Goal: Information Seeking & Learning: Learn about a topic

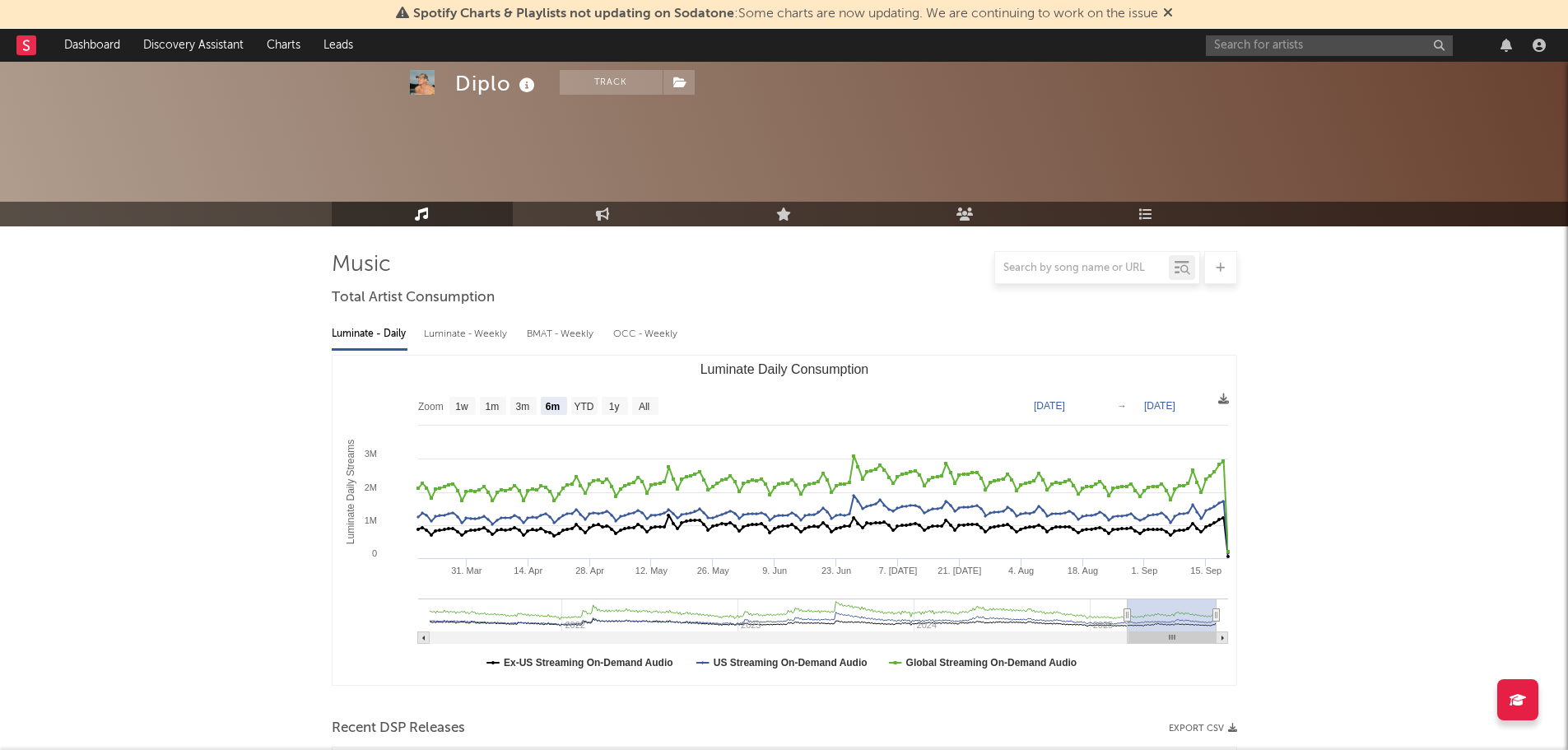
select select "6m"
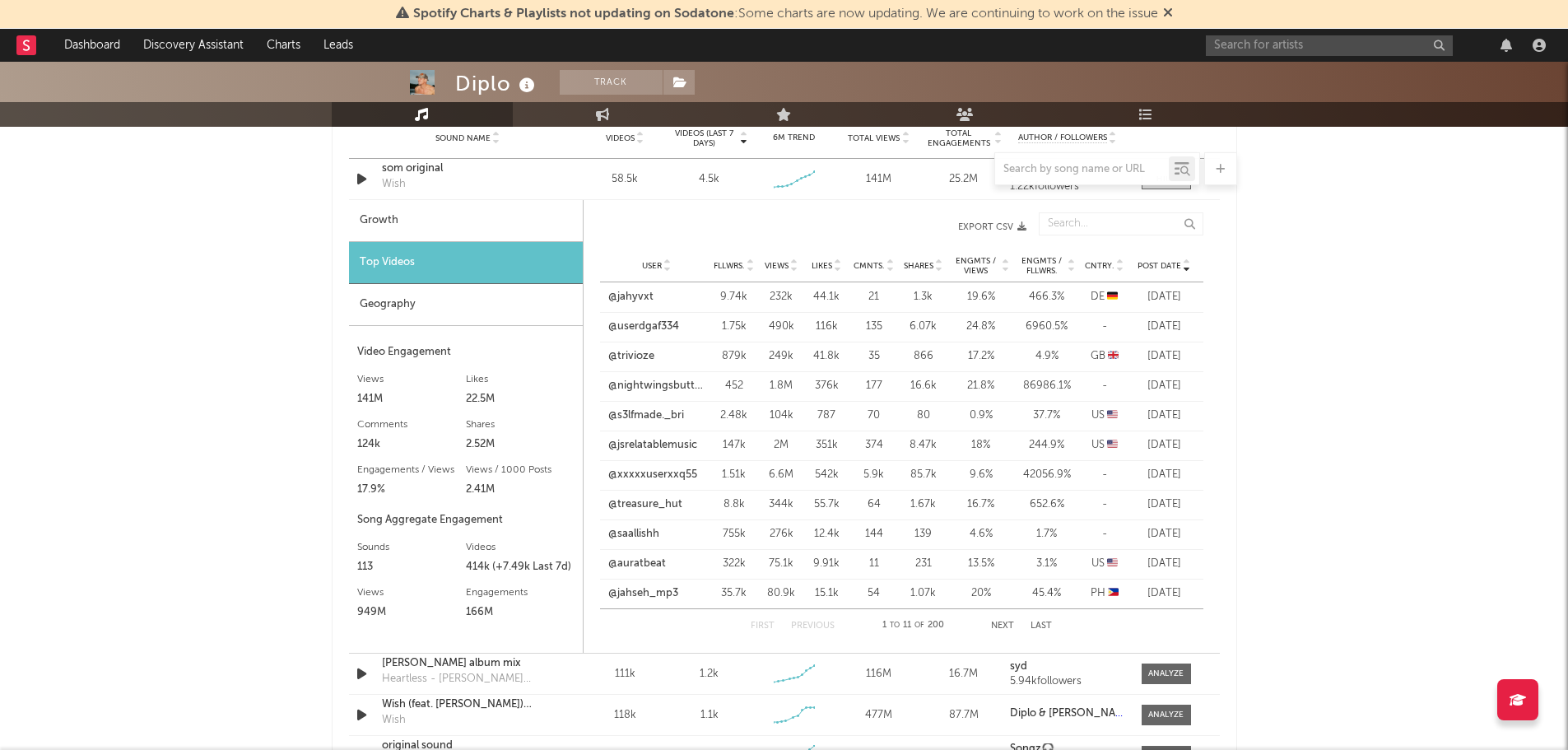
scroll to position [1153, 0]
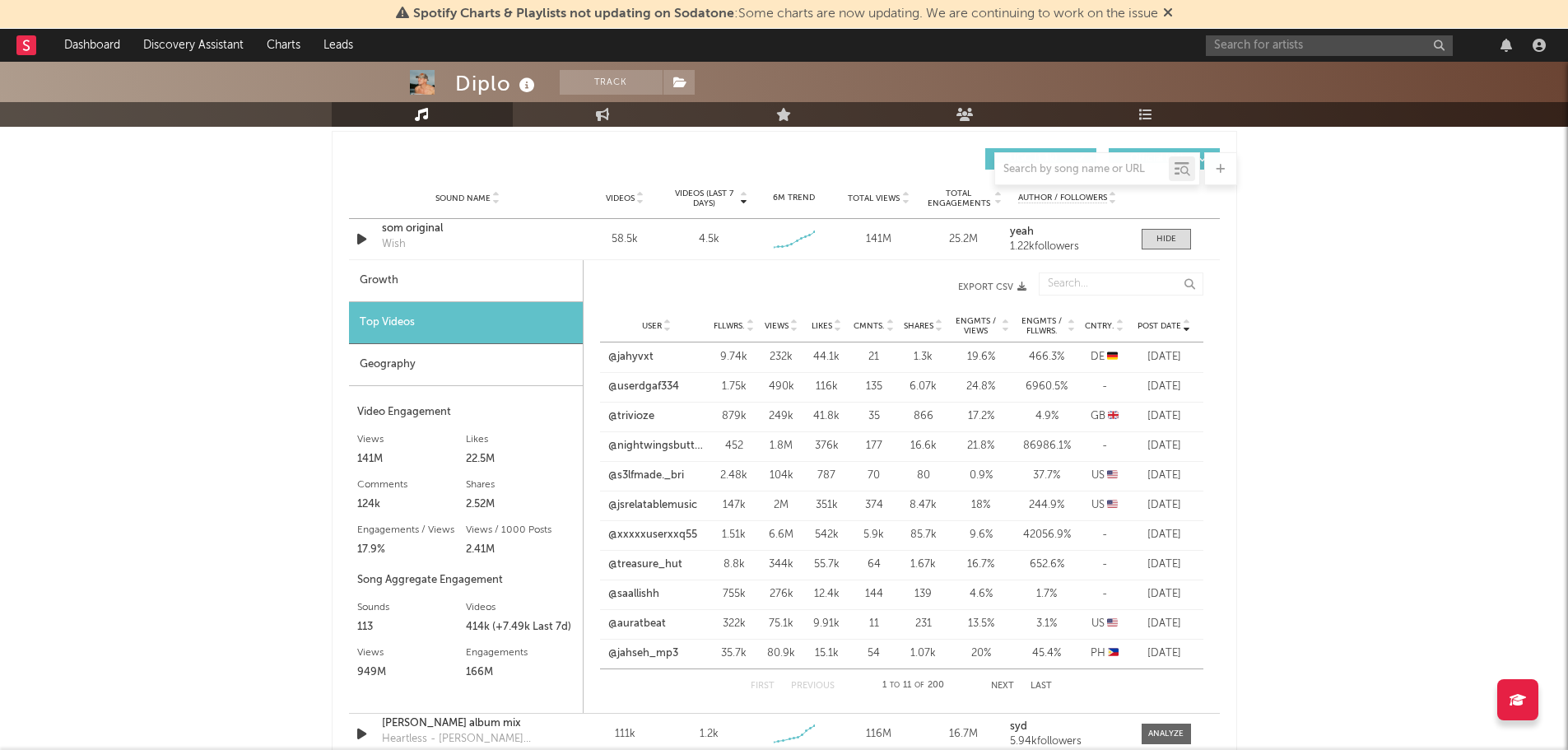
click at [792, 326] on icon at bounding box center [794, 329] width 8 height 6
click at [1187, 330] on icon at bounding box center [1187, 329] width 8 height 6
click at [625, 356] on link "@jahyvxt" at bounding box center [630, 357] width 45 height 17
click at [792, 326] on icon at bounding box center [794, 329] width 8 height 6
click at [1187, 326] on icon at bounding box center [1187, 329] width 8 height 6
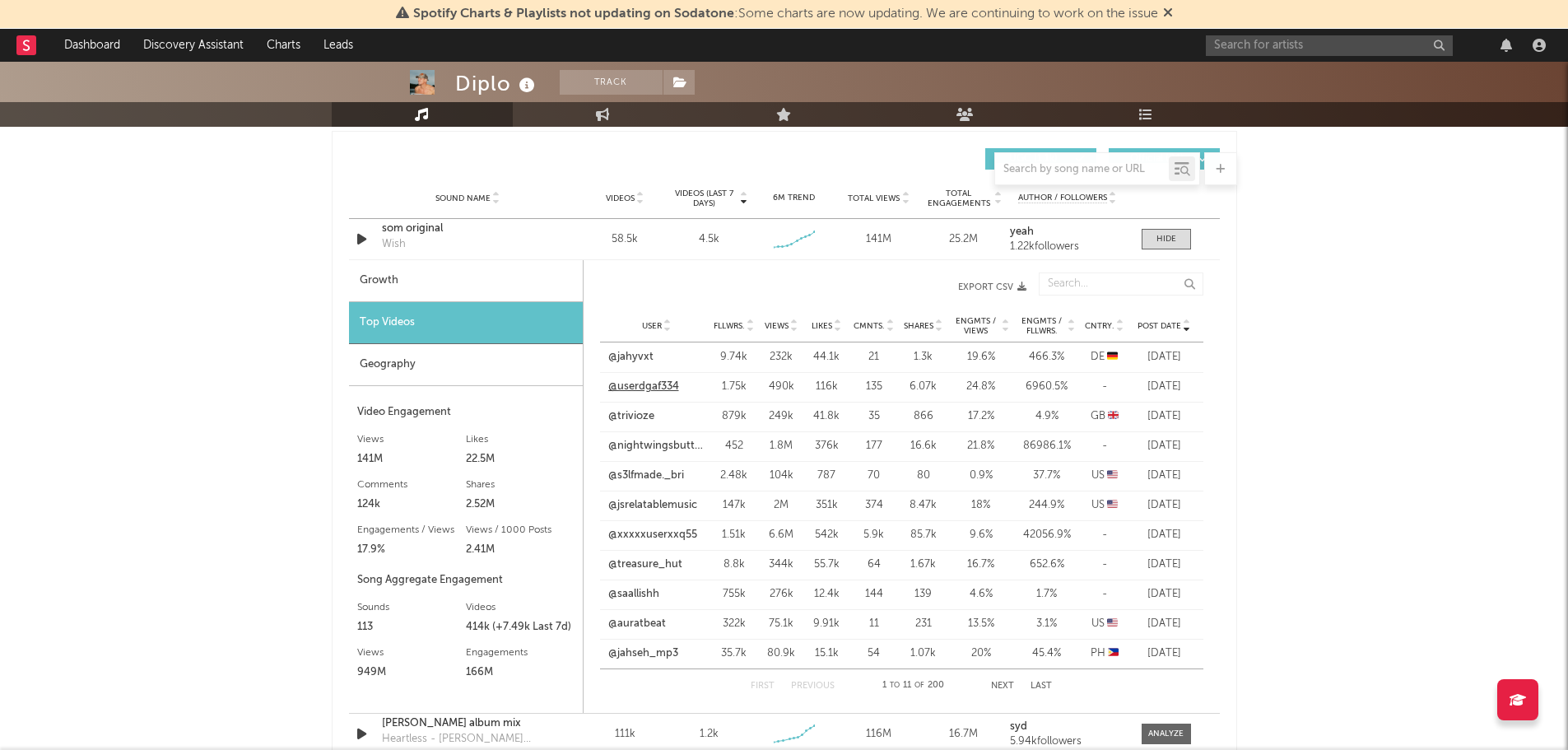
click at [621, 390] on link "@userdgaf334" at bounding box center [643, 387] width 71 height 17
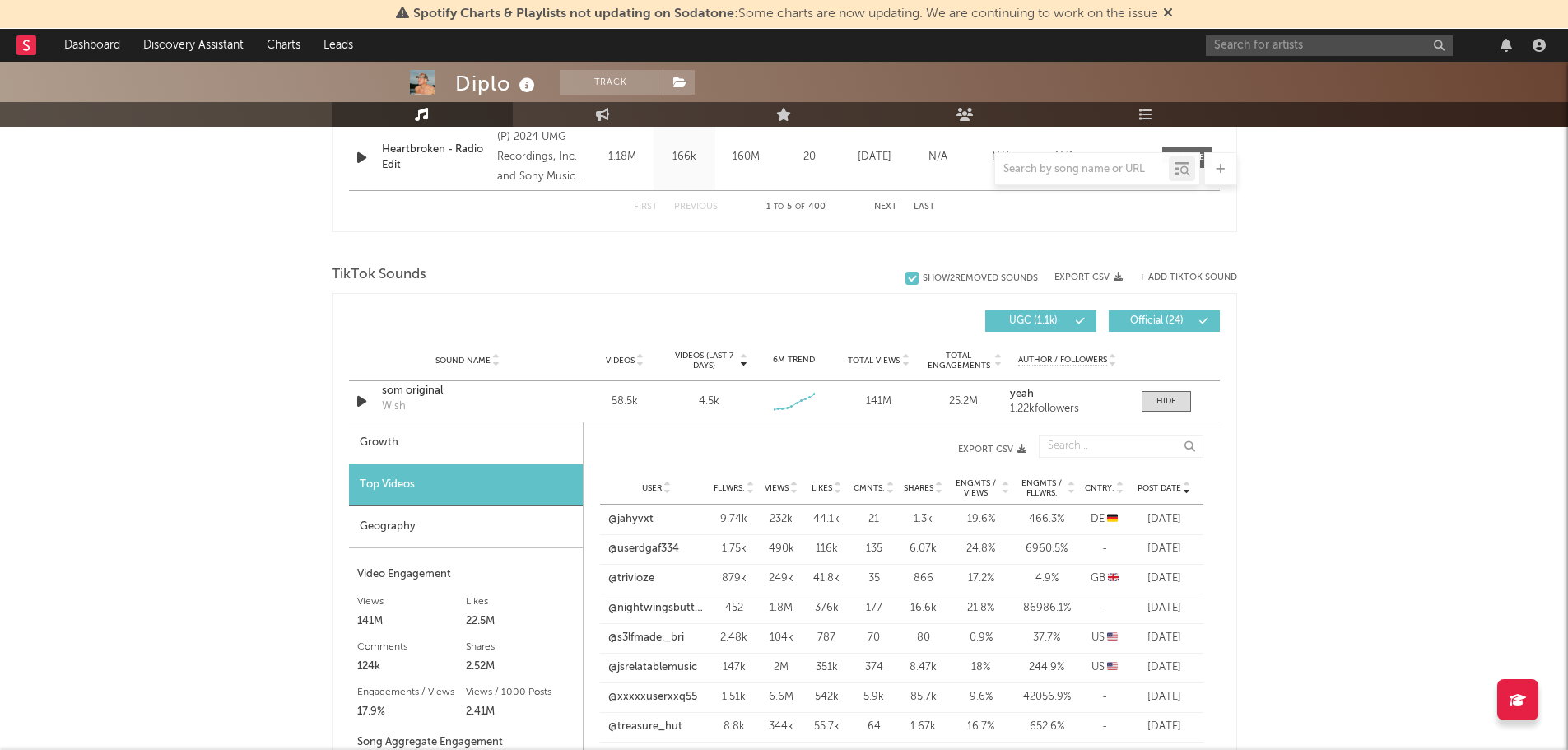
scroll to position [988, 0]
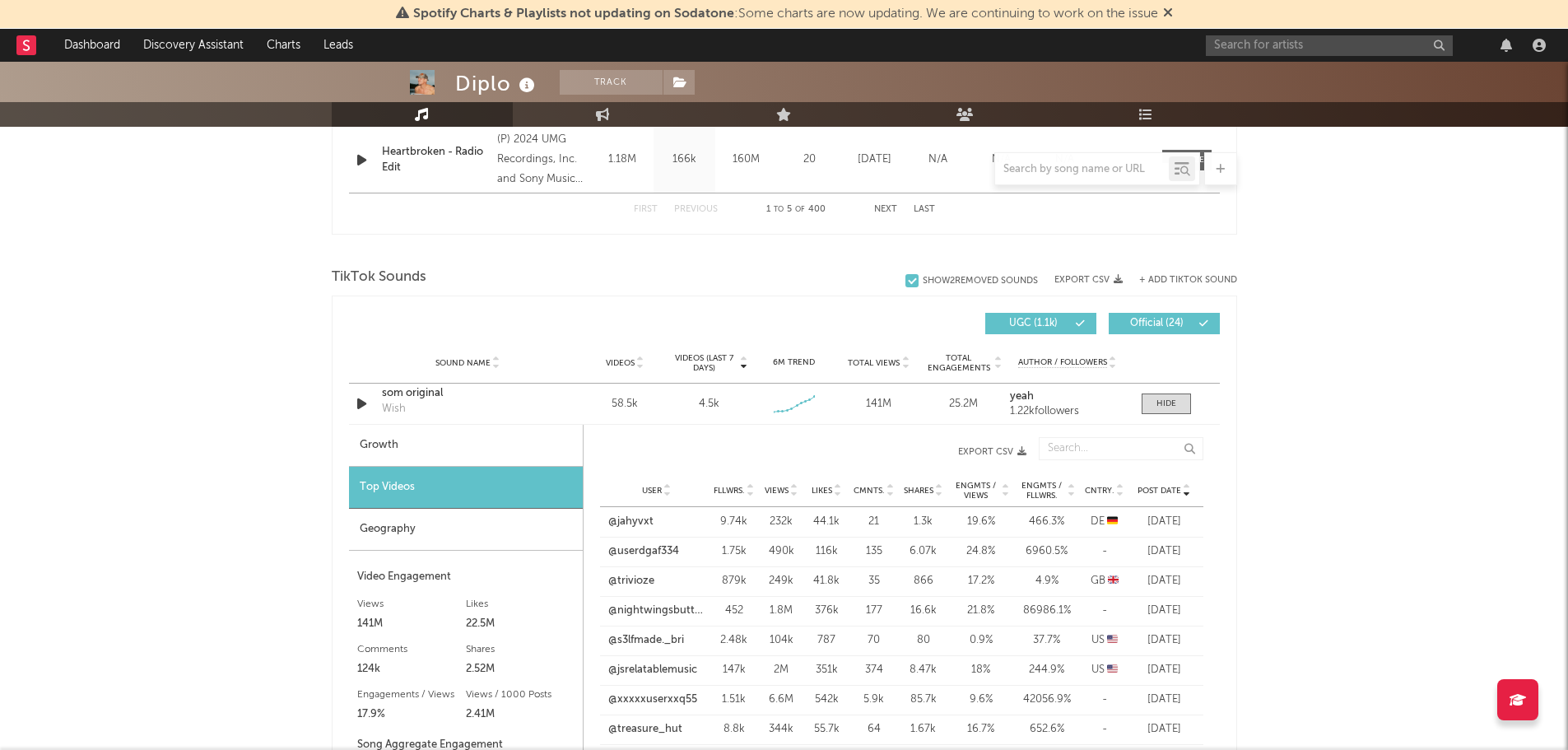
click at [396, 454] on div "Growth" at bounding box center [466, 446] width 234 height 42
select select "6m"
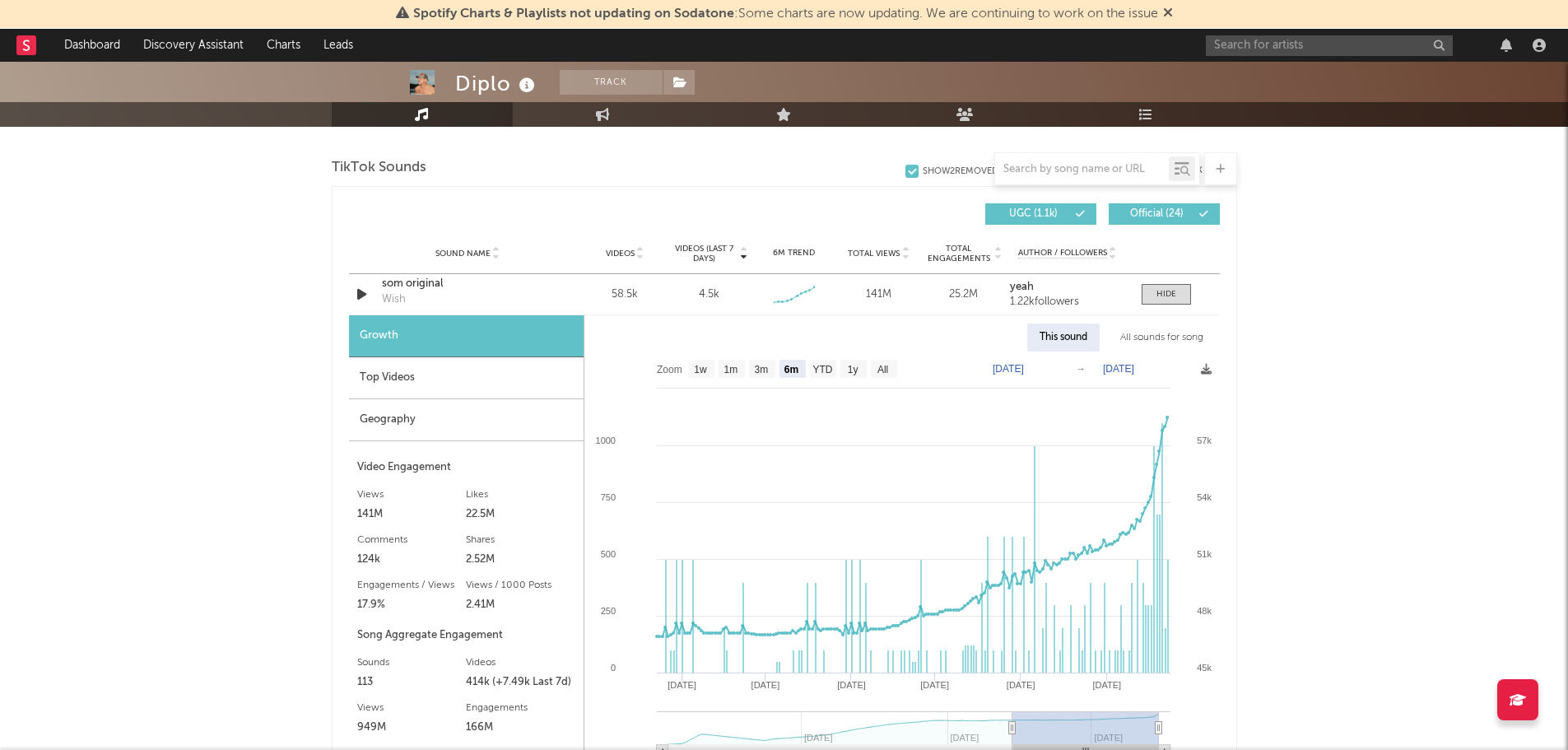
scroll to position [1153, 0]
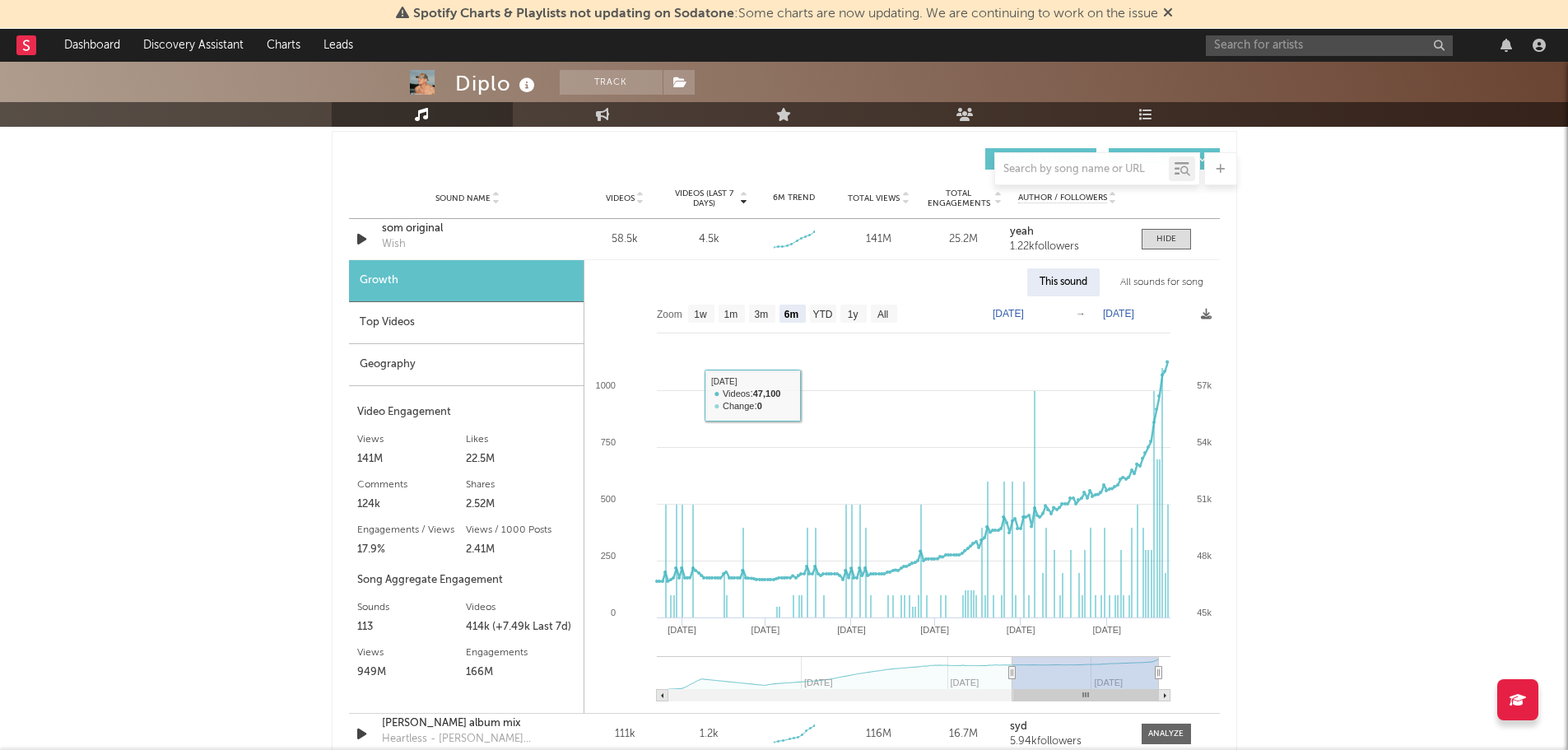
click at [411, 319] on div "Top Videos" at bounding box center [466, 324] width 235 height 42
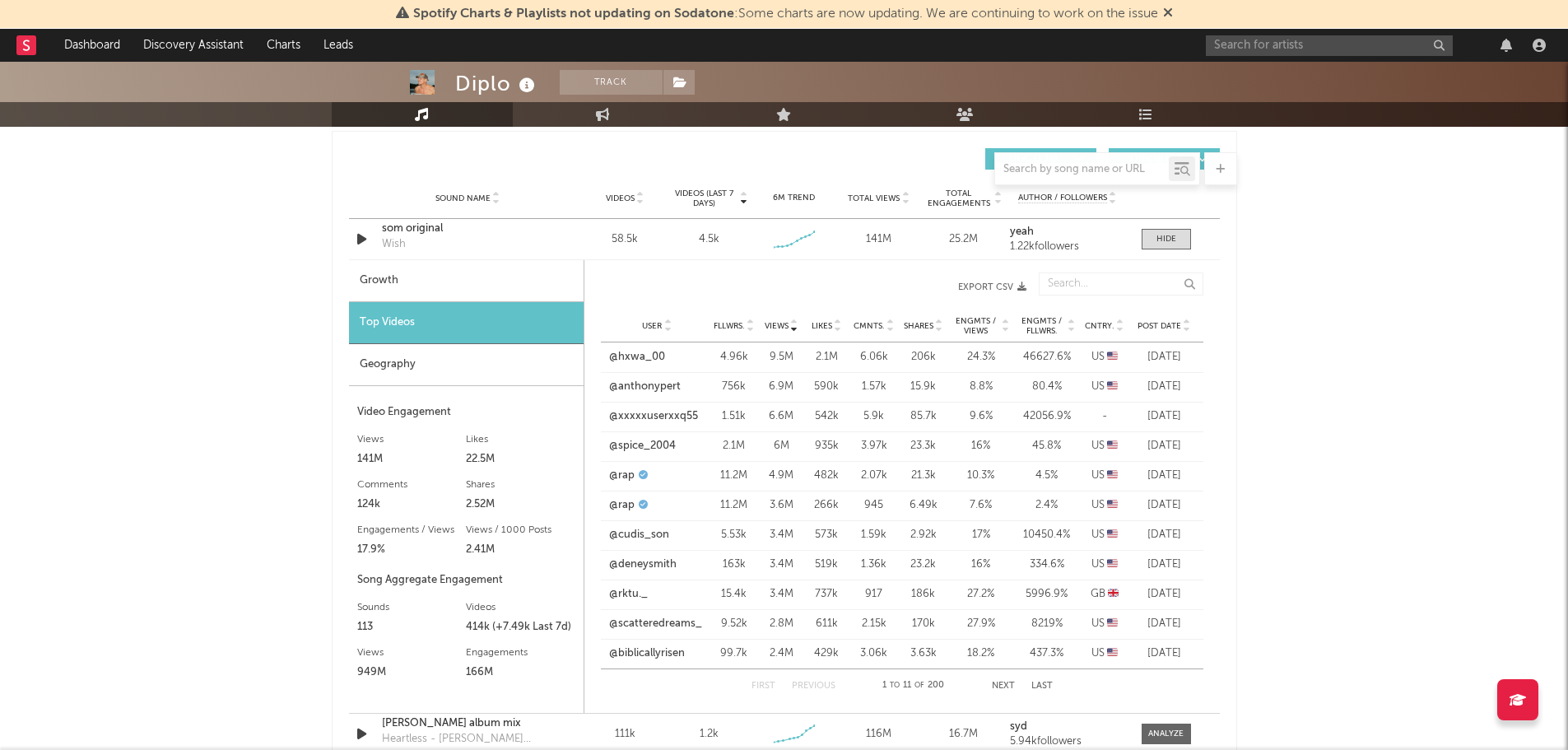
click at [407, 376] on div "Geography" at bounding box center [466, 365] width 235 height 42
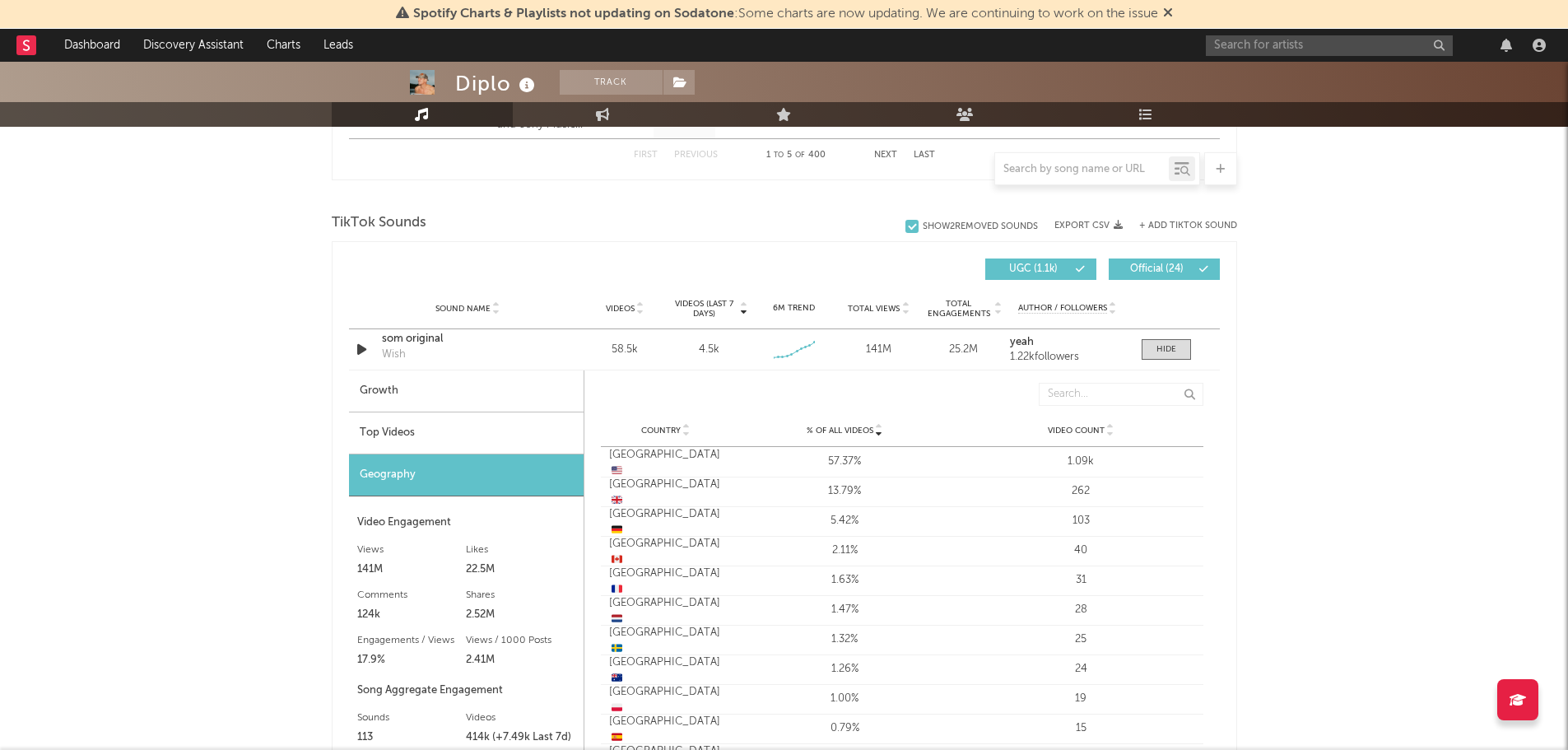
scroll to position [988, 0]
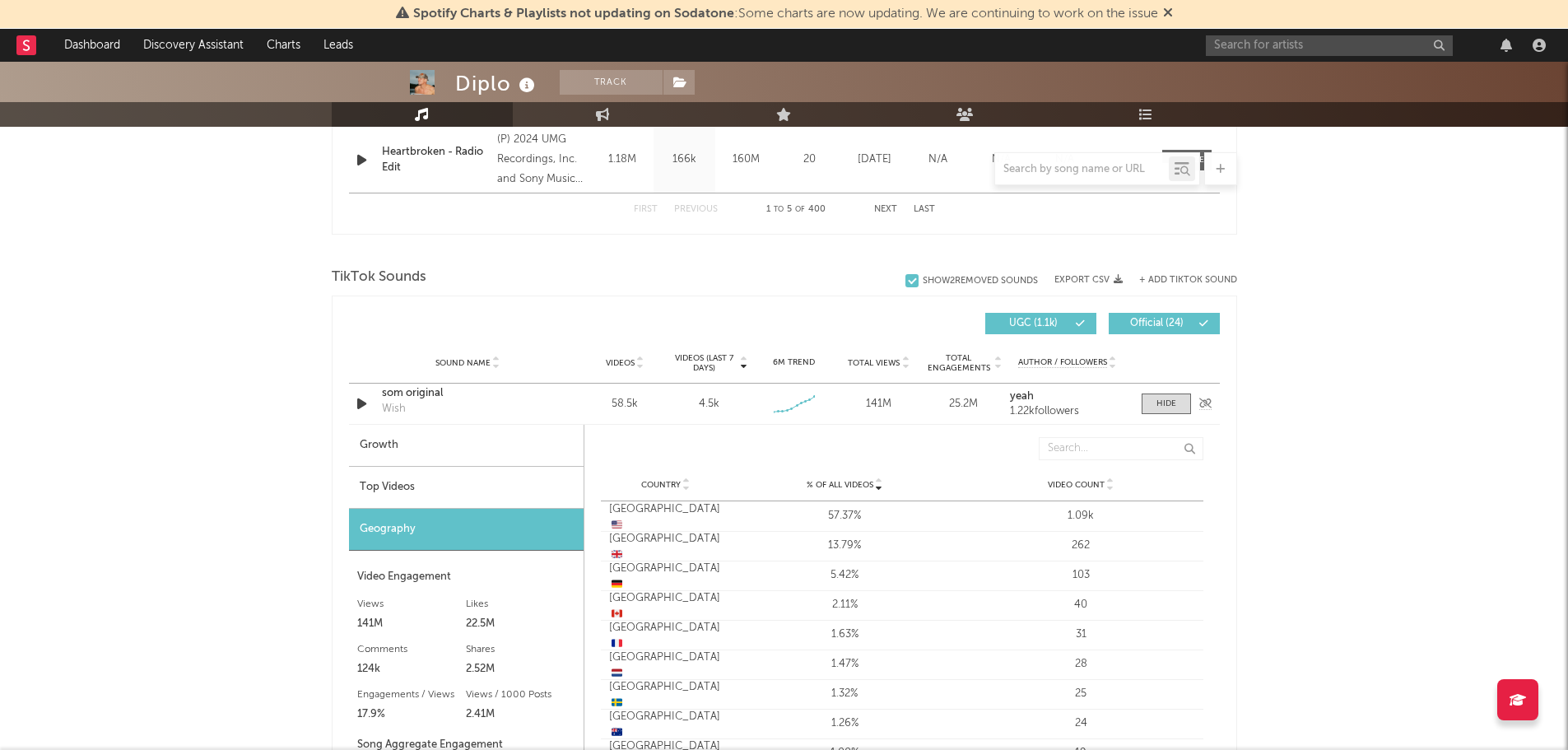
click at [408, 395] on div "som original" at bounding box center [468, 393] width 172 height 17
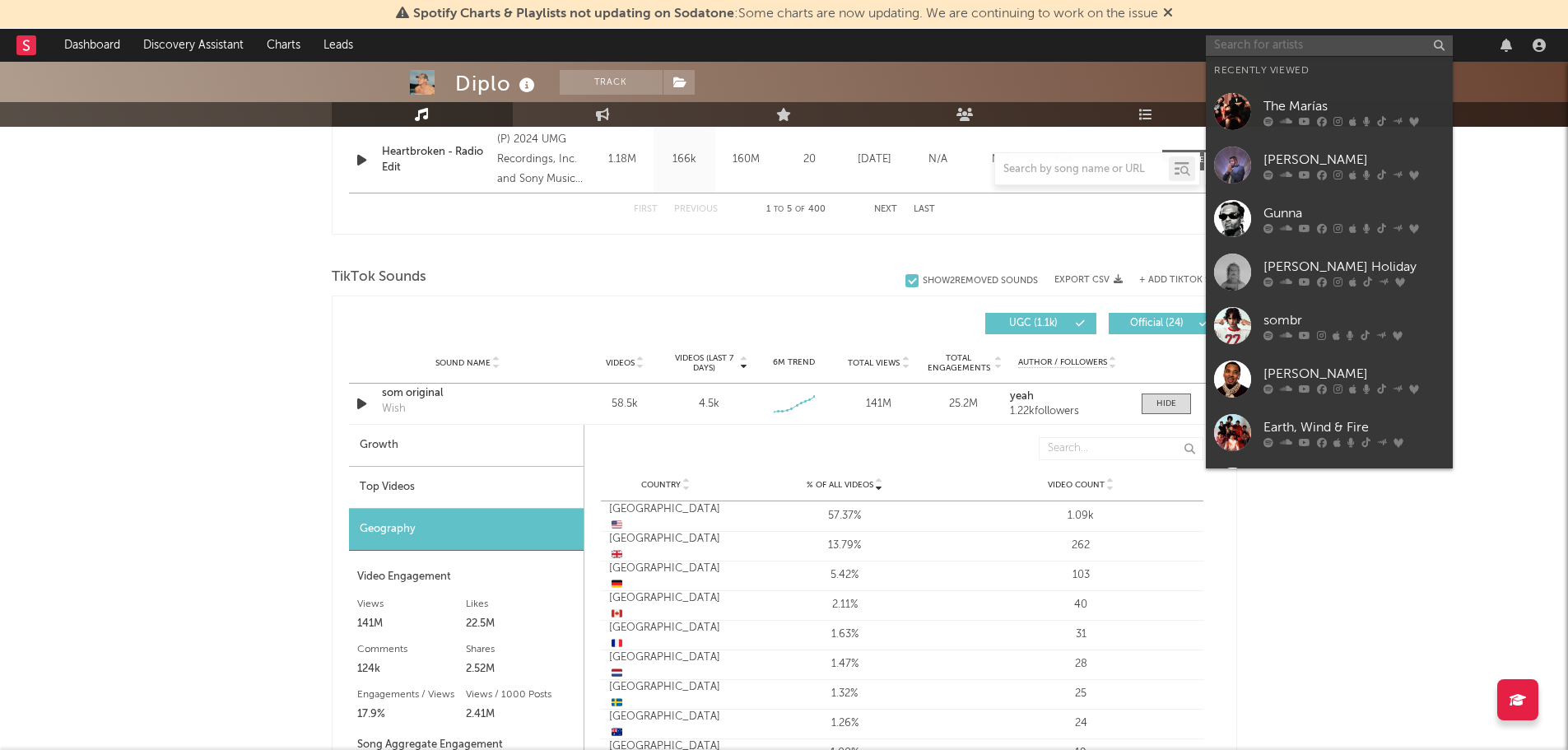
click at [1320, 38] on input "text" at bounding box center [1329, 45] width 247 height 20
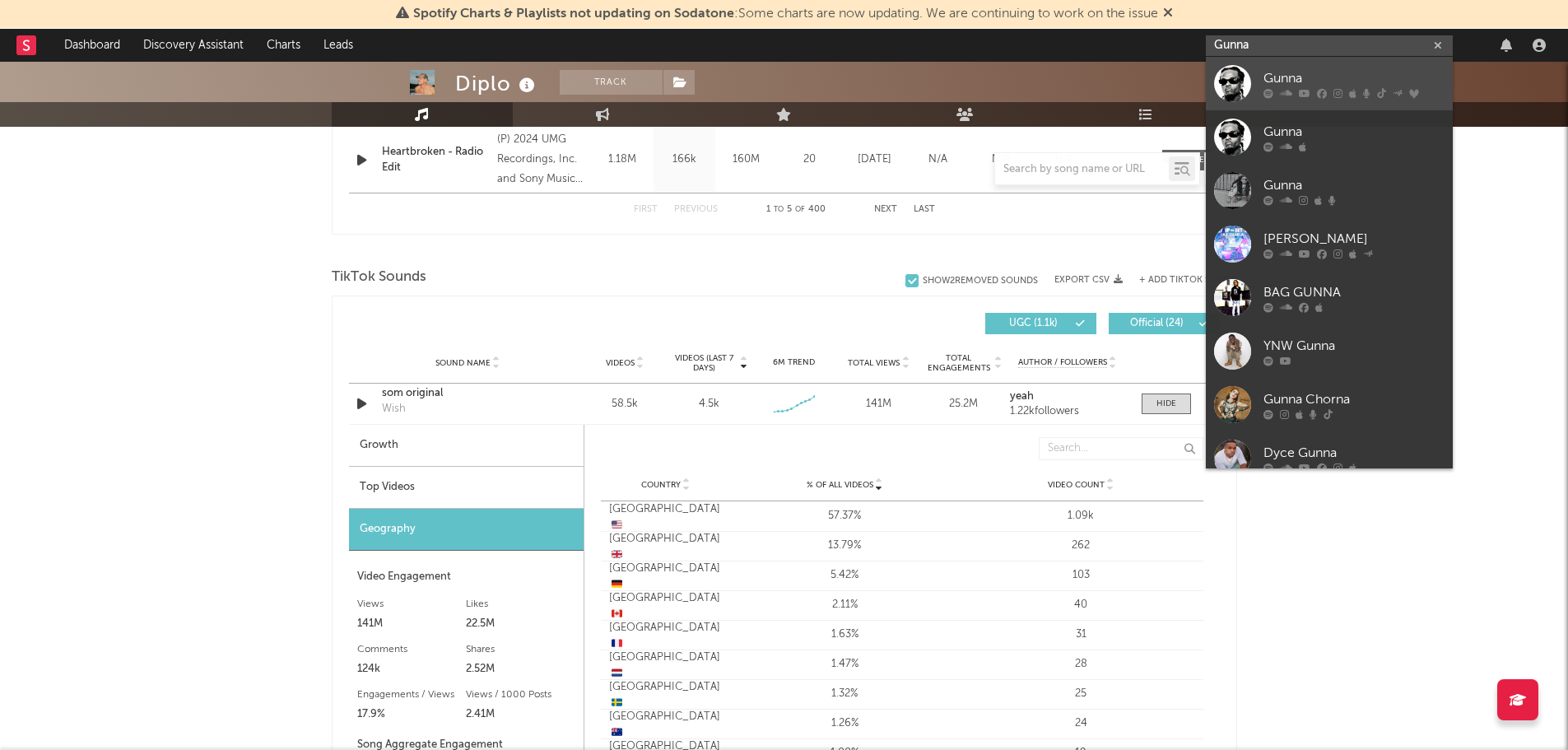
type input "Gunna"
click at [1308, 88] on icon at bounding box center [1304, 92] width 11 height 10
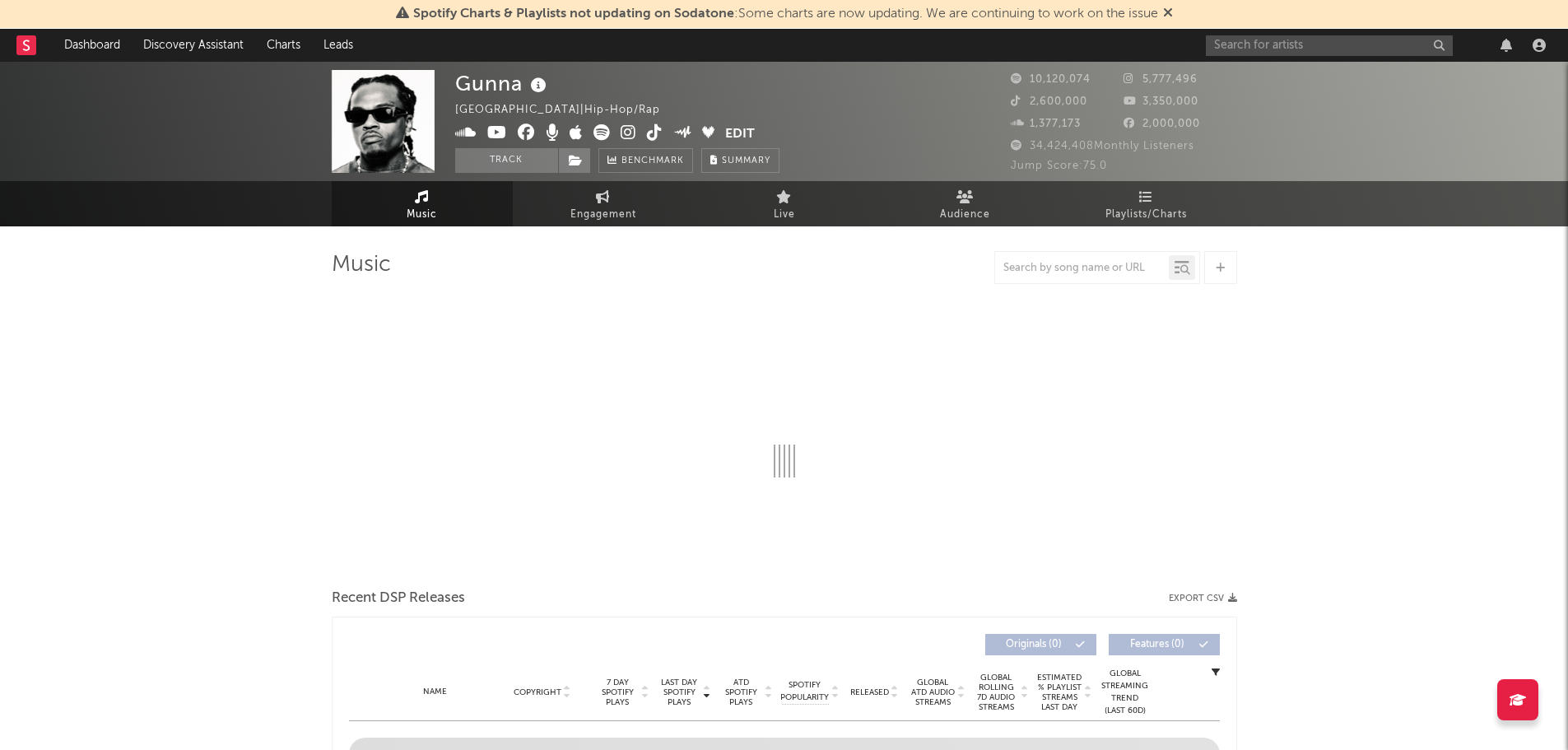
select select "6m"
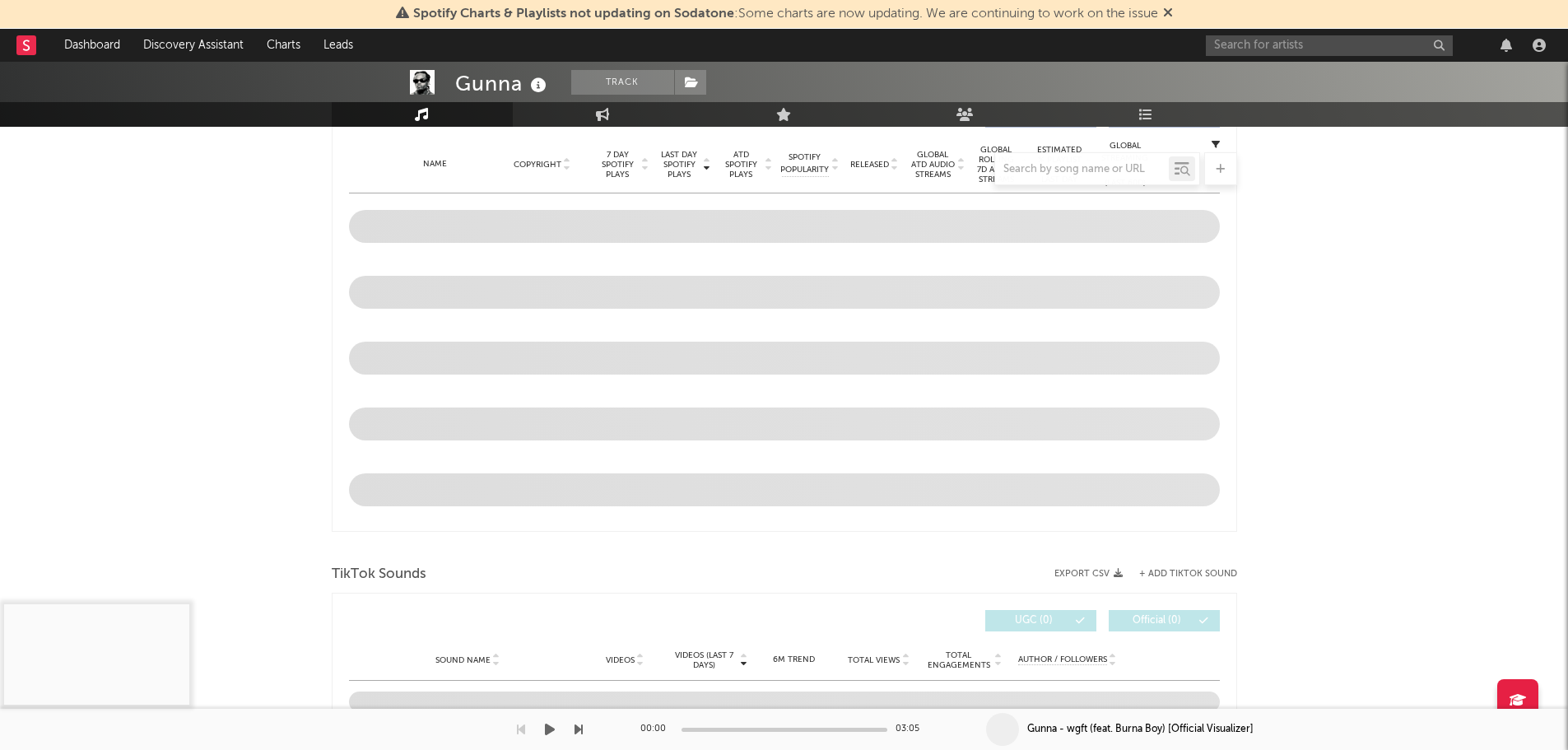
scroll to position [823, 0]
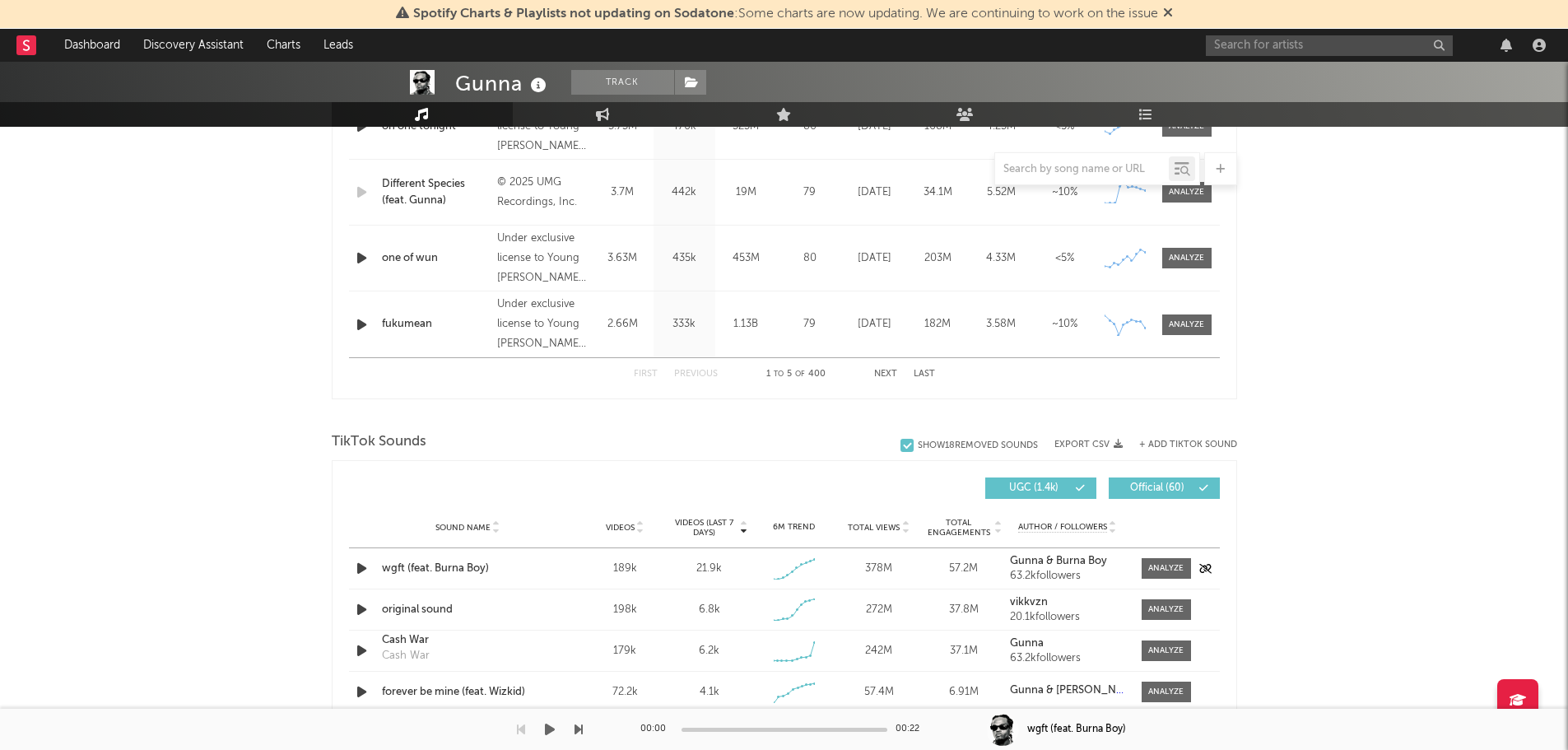
click at [428, 566] on div "wgft (feat. Burna Boy)" at bounding box center [468, 569] width 172 height 17
click at [1151, 566] on div at bounding box center [1165, 569] width 35 height 12
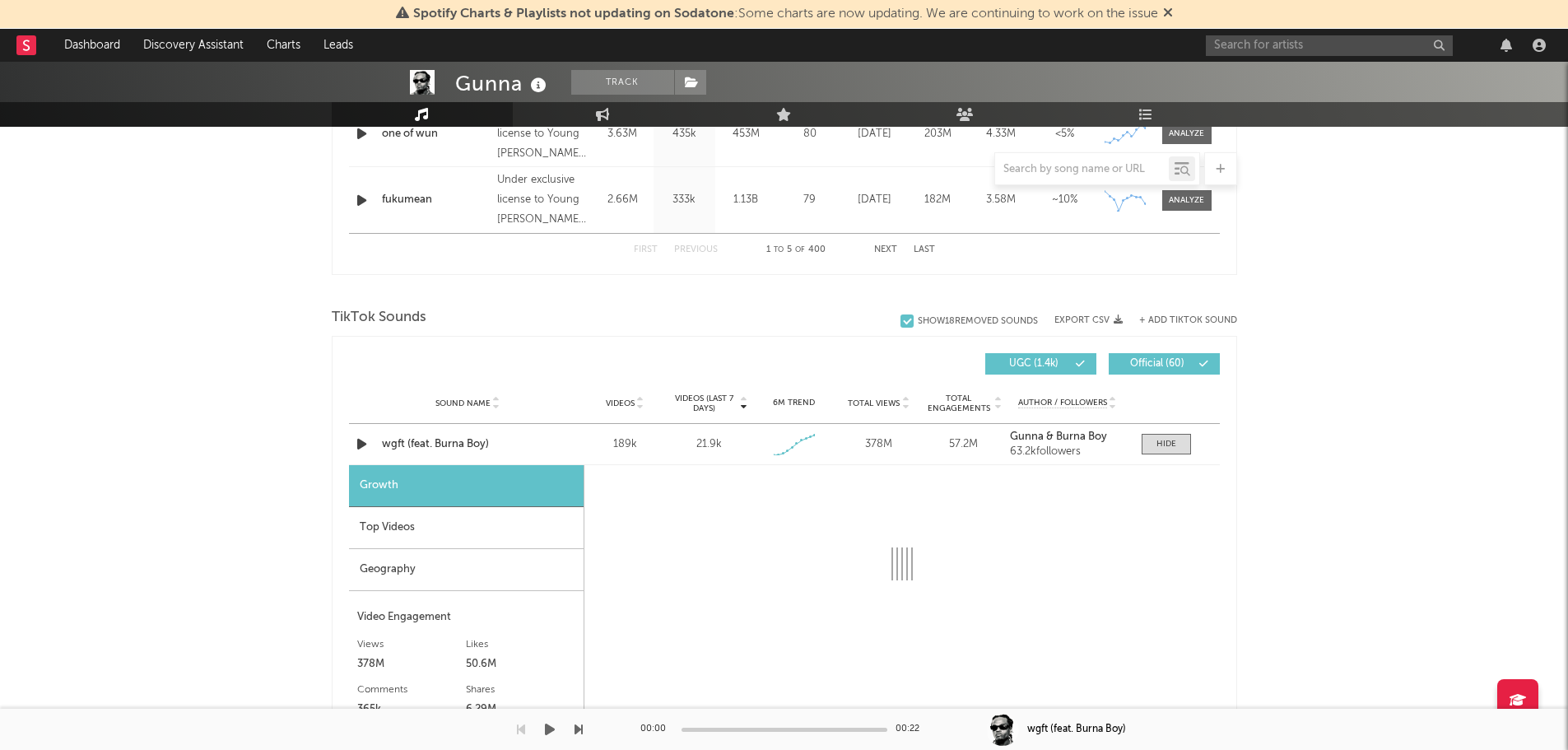
scroll to position [1153, 0]
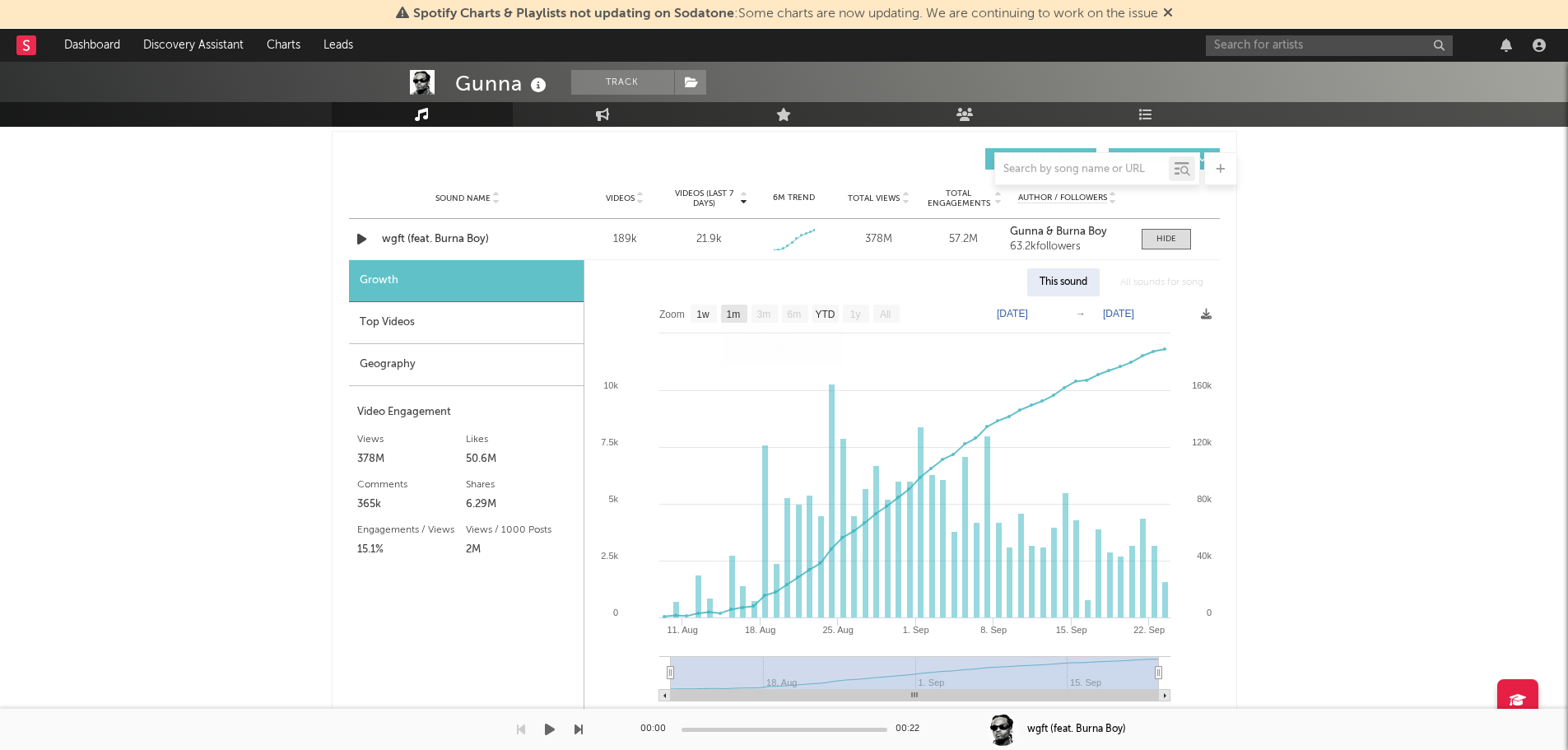
click at [740, 313] on text "1m" at bounding box center [733, 314] width 14 height 11
select select "1m"
type input "[DATE]"
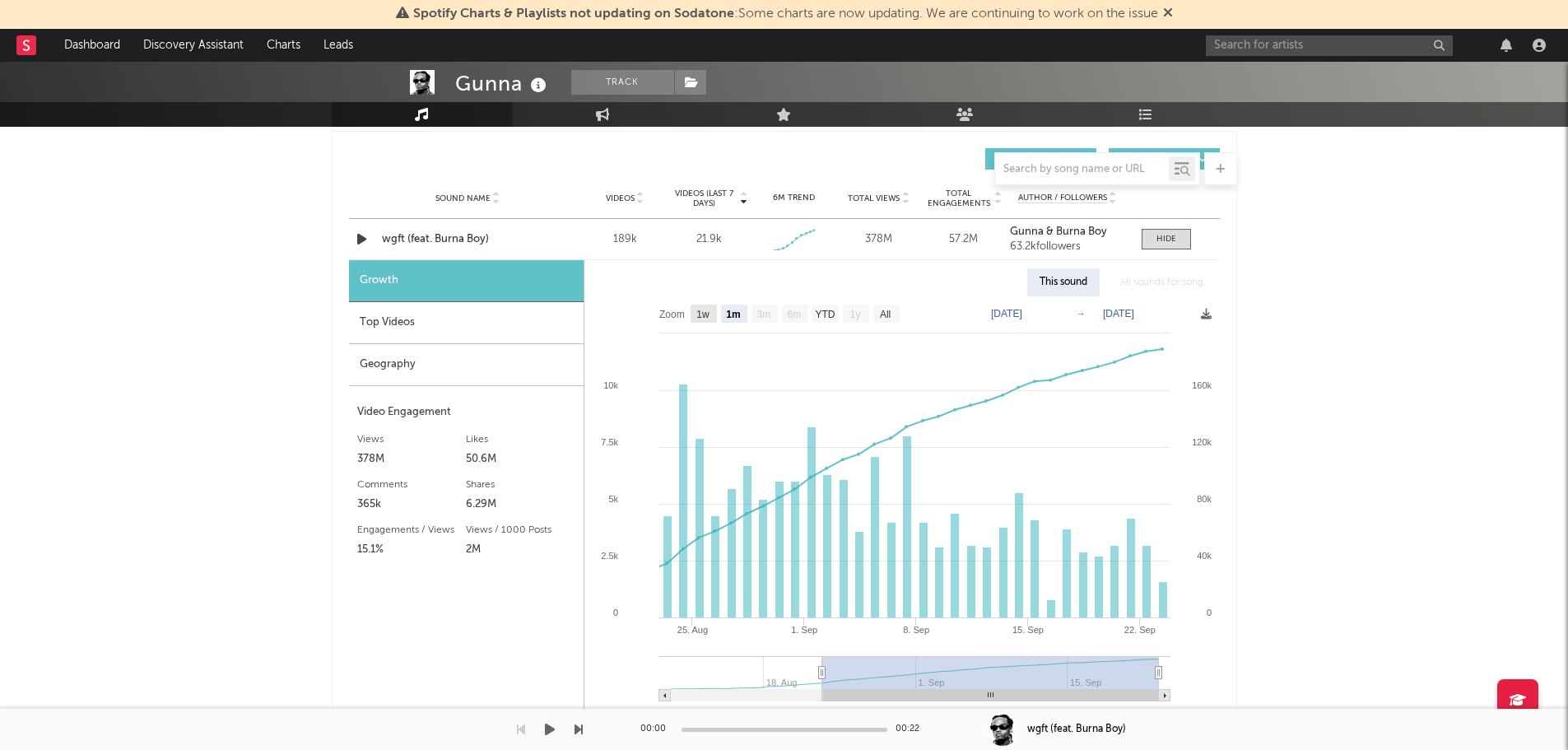
click at [709, 313] on text "1w" at bounding box center [702, 314] width 13 height 11
select select "1w"
type input "[DATE]"
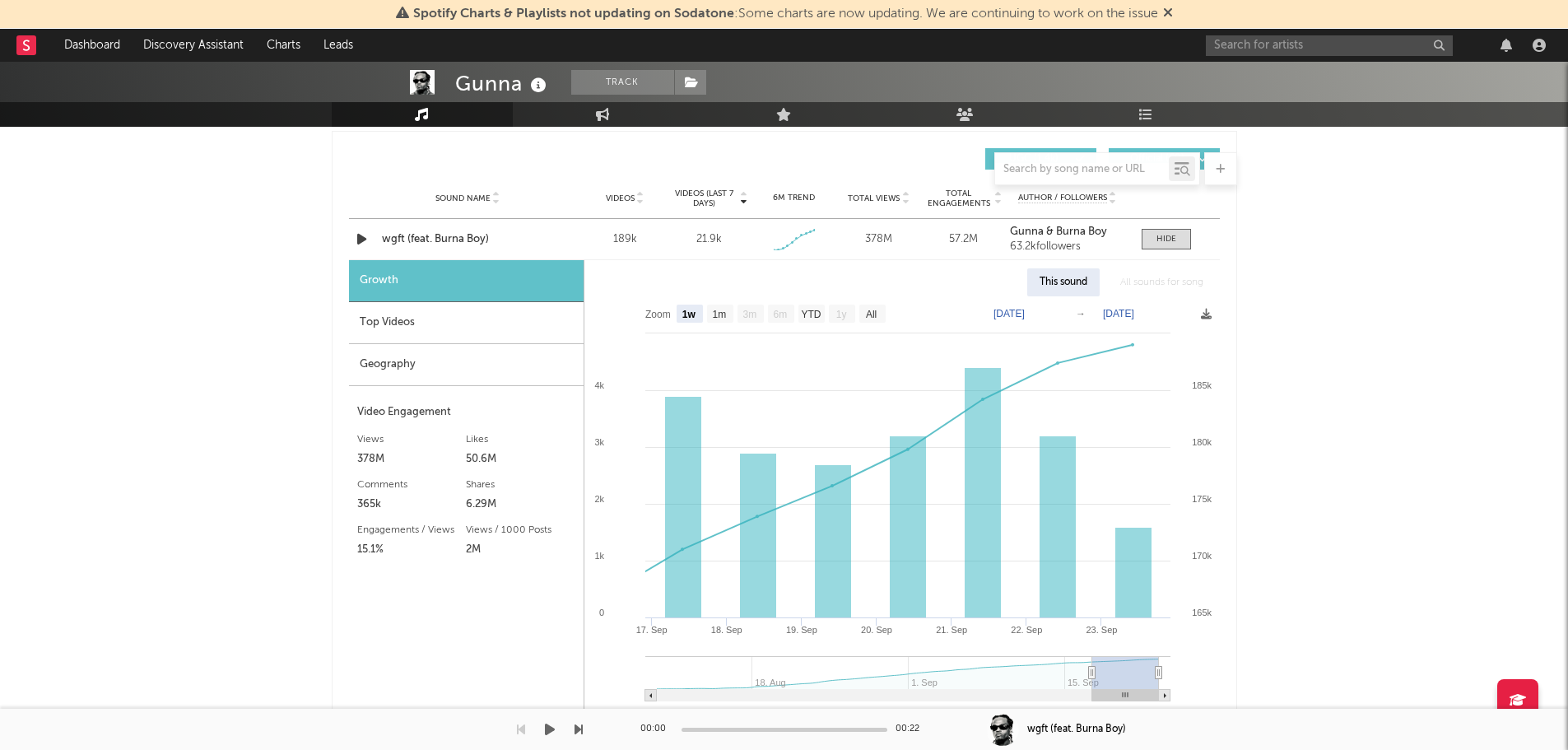
click at [396, 335] on div "Top Videos" at bounding box center [466, 324] width 235 height 42
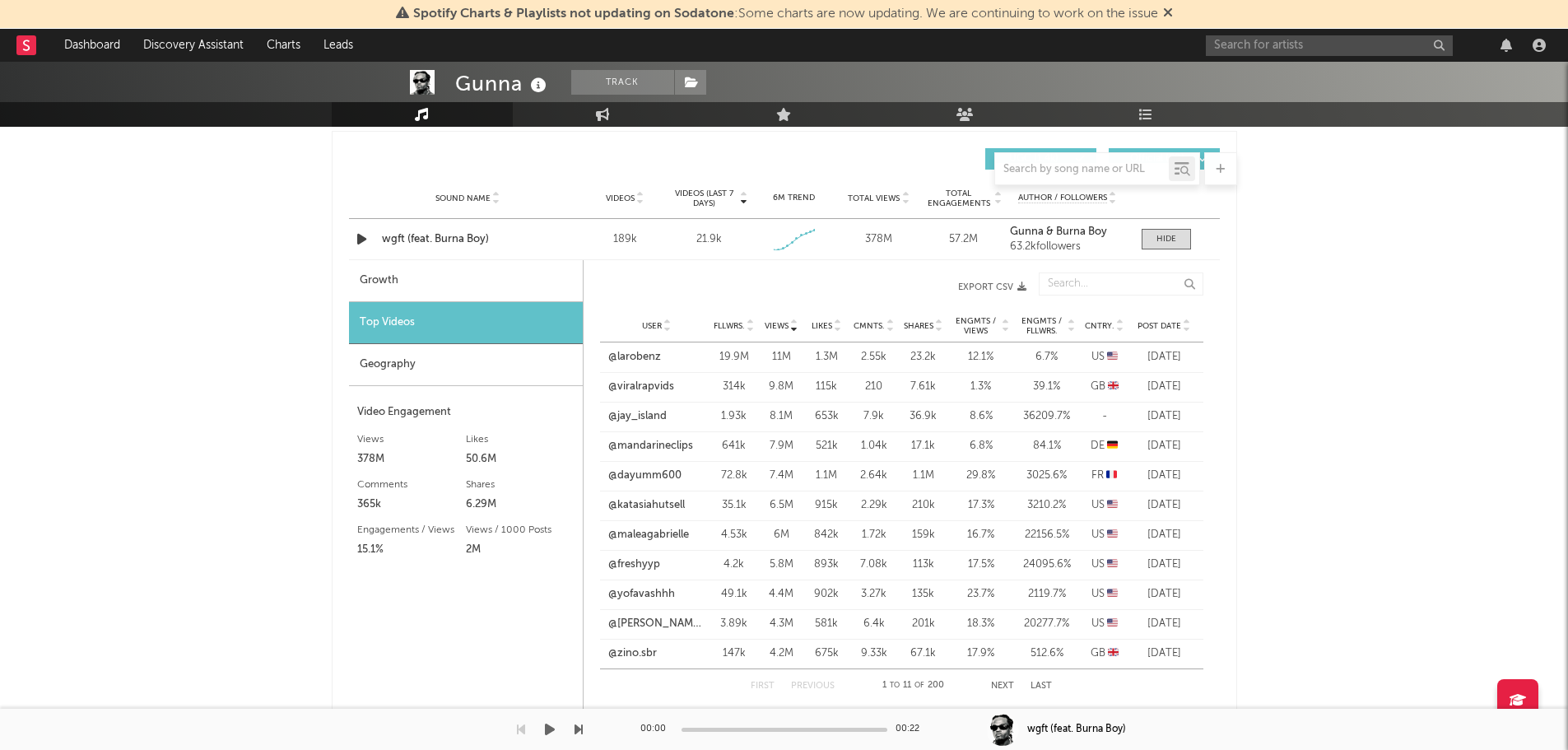
click at [999, 685] on button "Next" at bounding box center [1002, 686] width 23 height 9
click at [999, 685] on button "Next" at bounding box center [1003, 686] width 23 height 9
click at [999, 685] on button "Next" at bounding box center [1002, 686] width 23 height 9
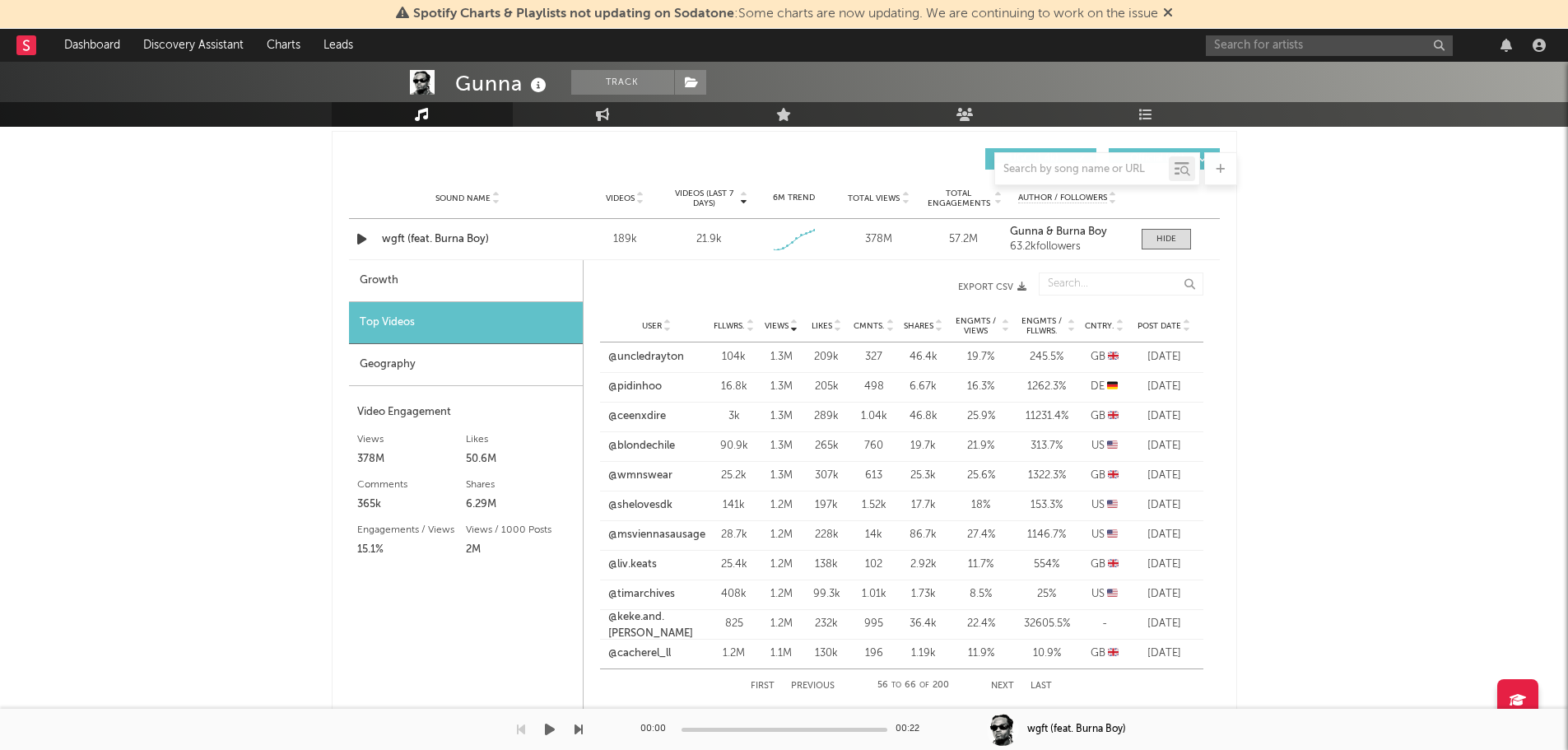
click at [999, 685] on button "Next" at bounding box center [1002, 686] width 23 height 9
click at [407, 356] on div "Geography" at bounding box center [466, 365] width 234 height 42
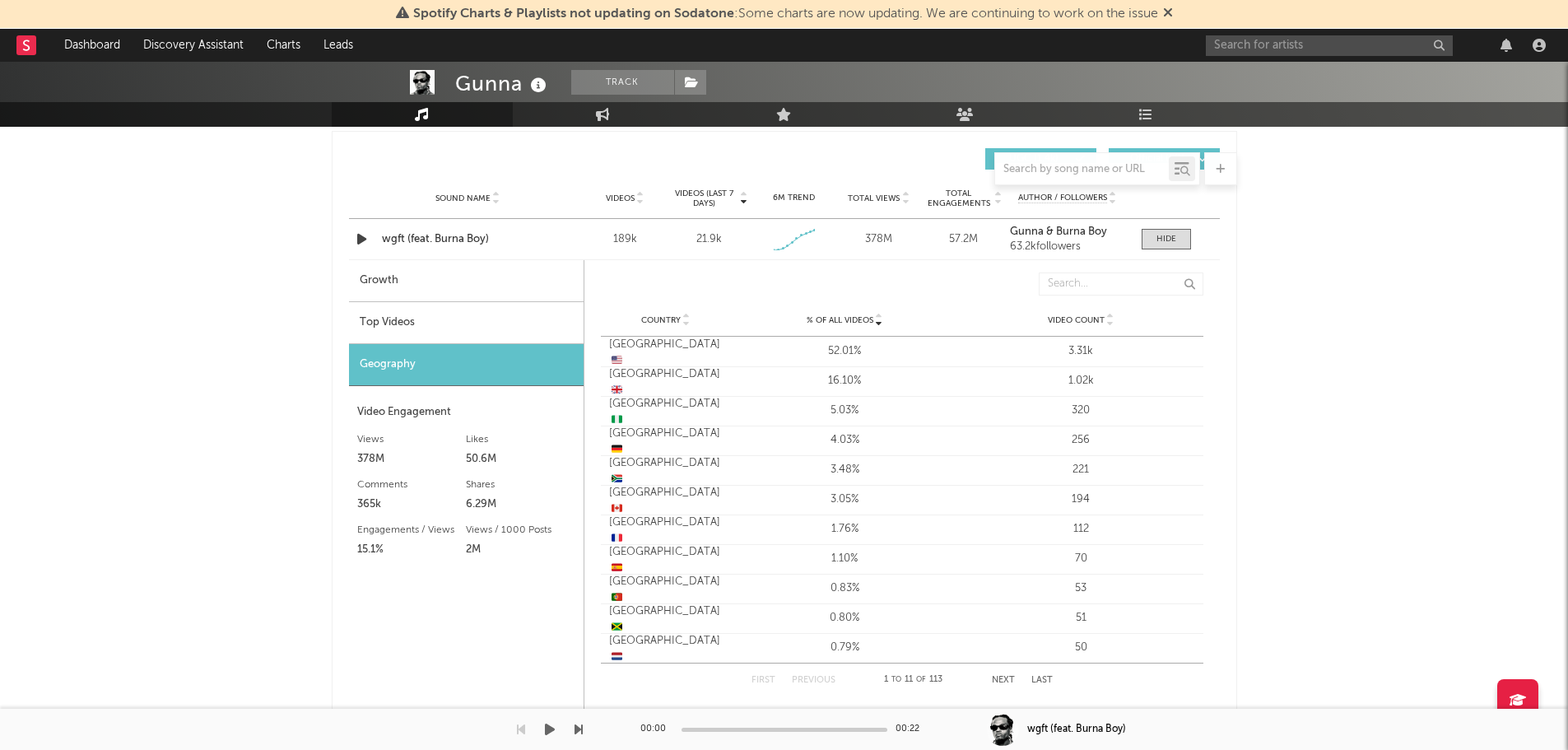
click at [425, 322] on div "Top Videos" at bounding box center [466, 324] width 235 height 42
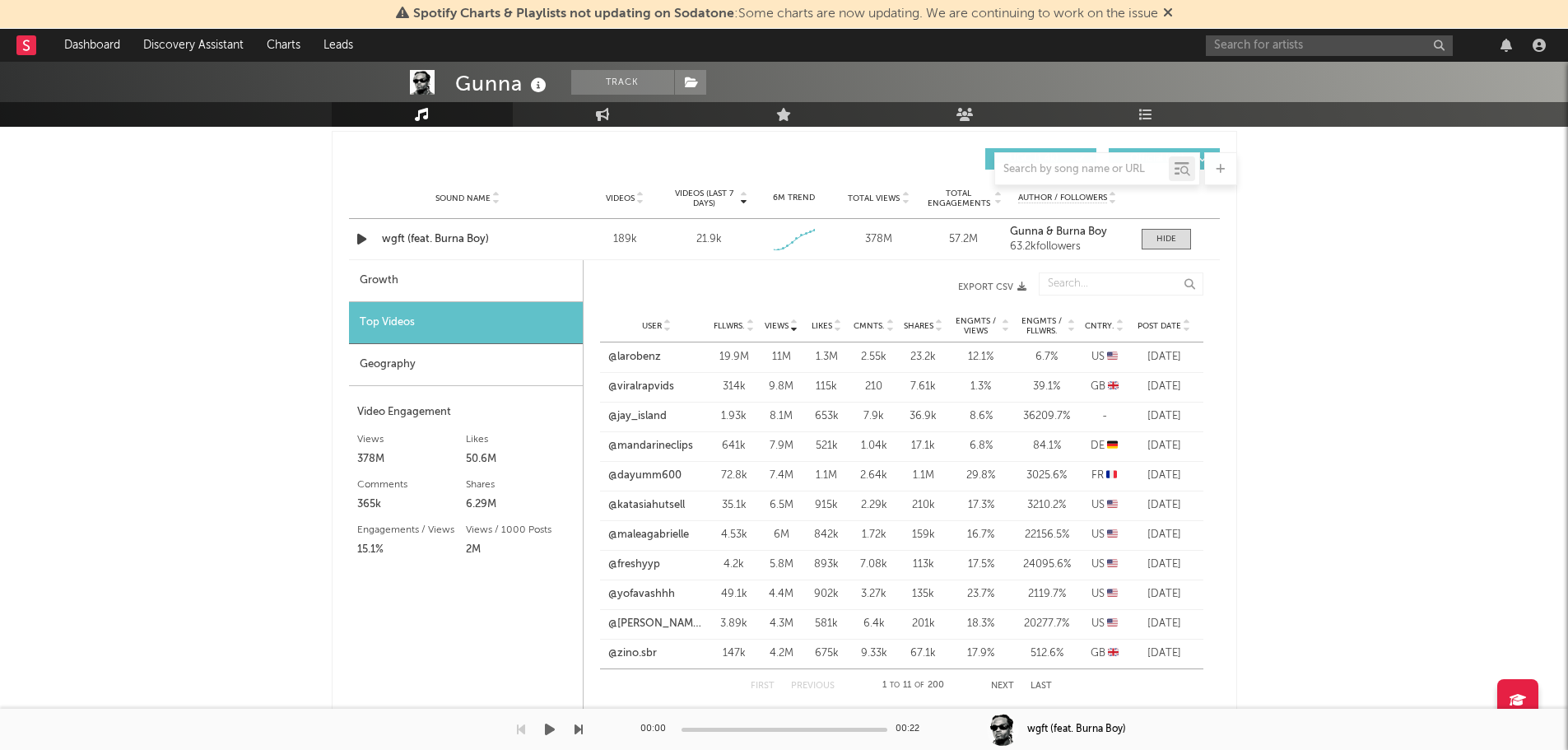
click at [368, 362] on div "Geography" at bounding box center [466, 365] width 234 height 42
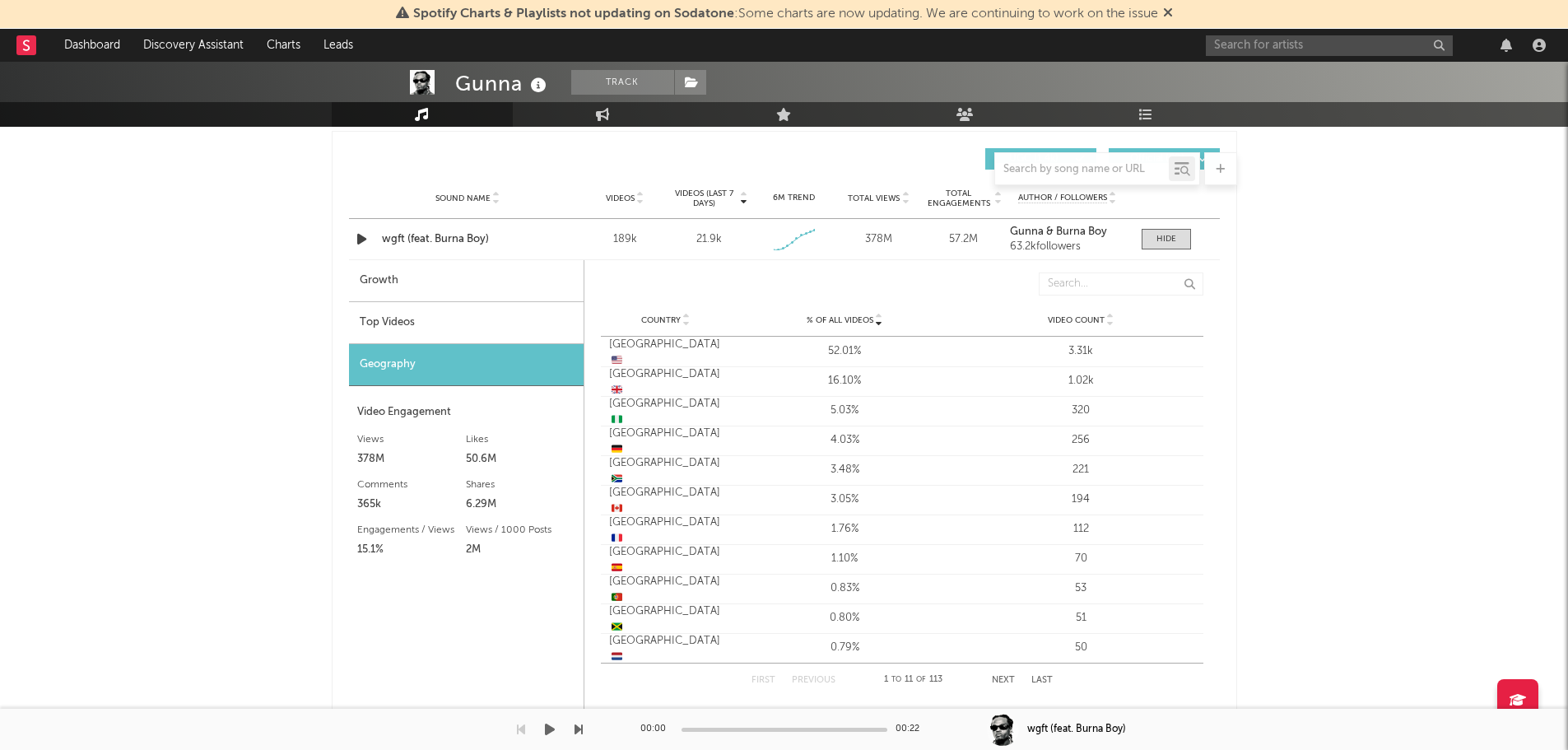
click at [465, 327] on div "Top Videos" at bounding box center [466, 324] width 235 height 42
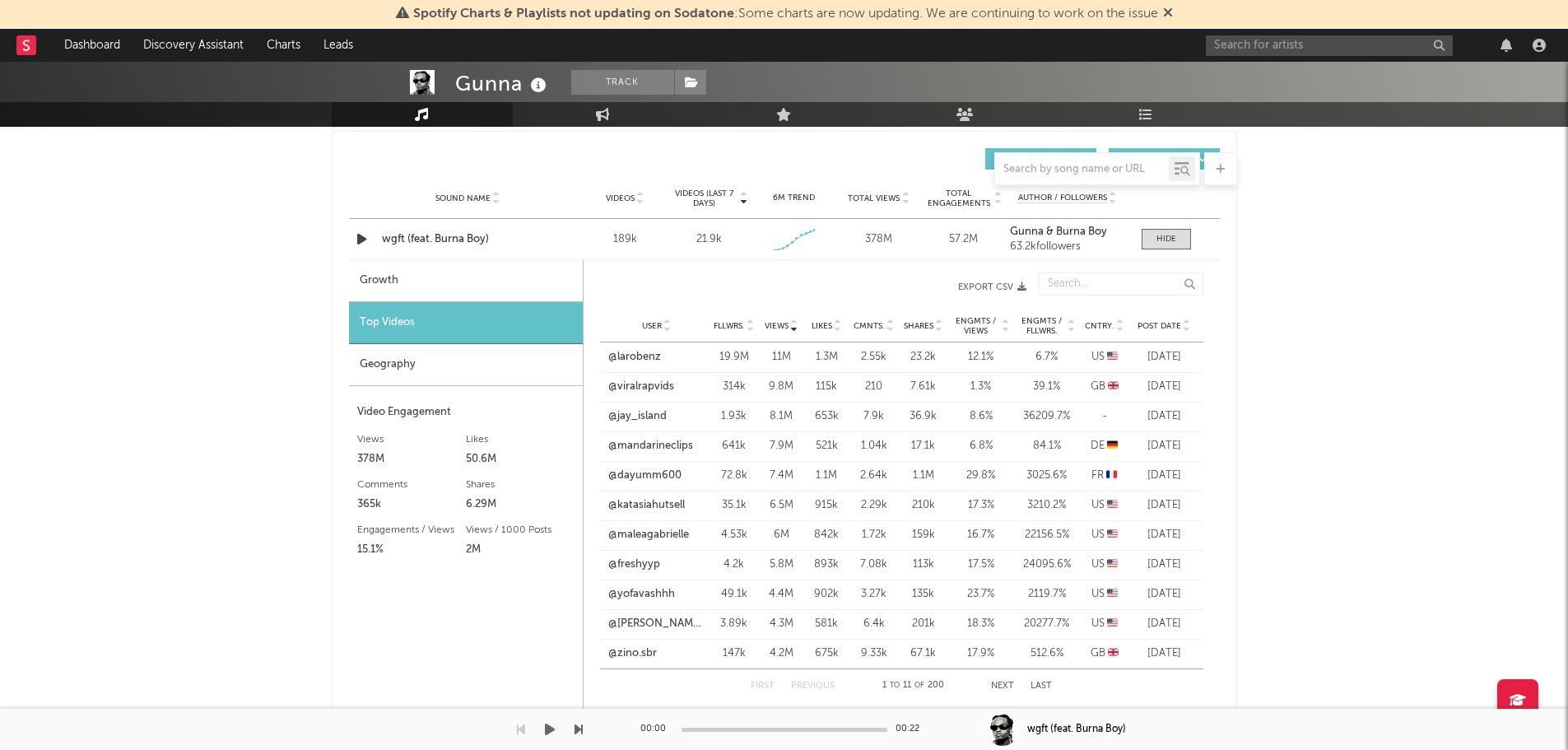
click at [1121, 328] on icon at bounding box center [1120, 329] width 8 height 6
click at [623, 358] on link "@deez6_9" at bounding box center [635, 357] width 53 height 17
click at [430, 380] on div "Geography" at bounding box center [466, 365] width 234 height 42
